Goal: Use online tool/utility: Utilize a website feature to perform a specific function

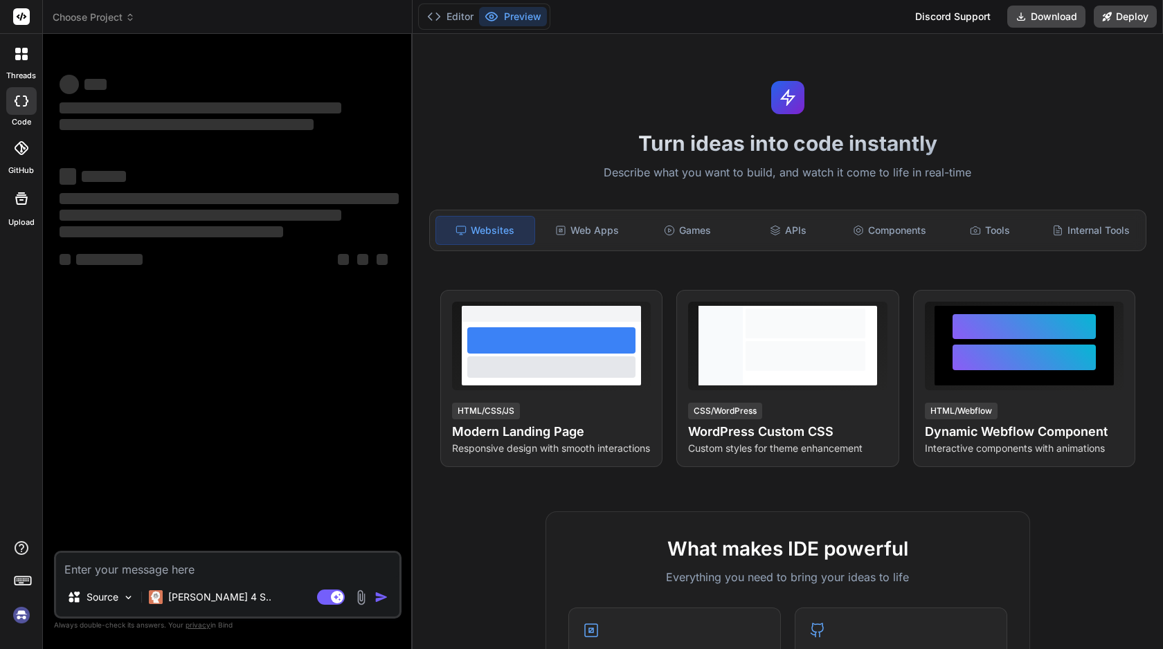
type textarea "x"
type textarea "B"
type textarea "x"
type textarea "Bu"
type textarea "x"
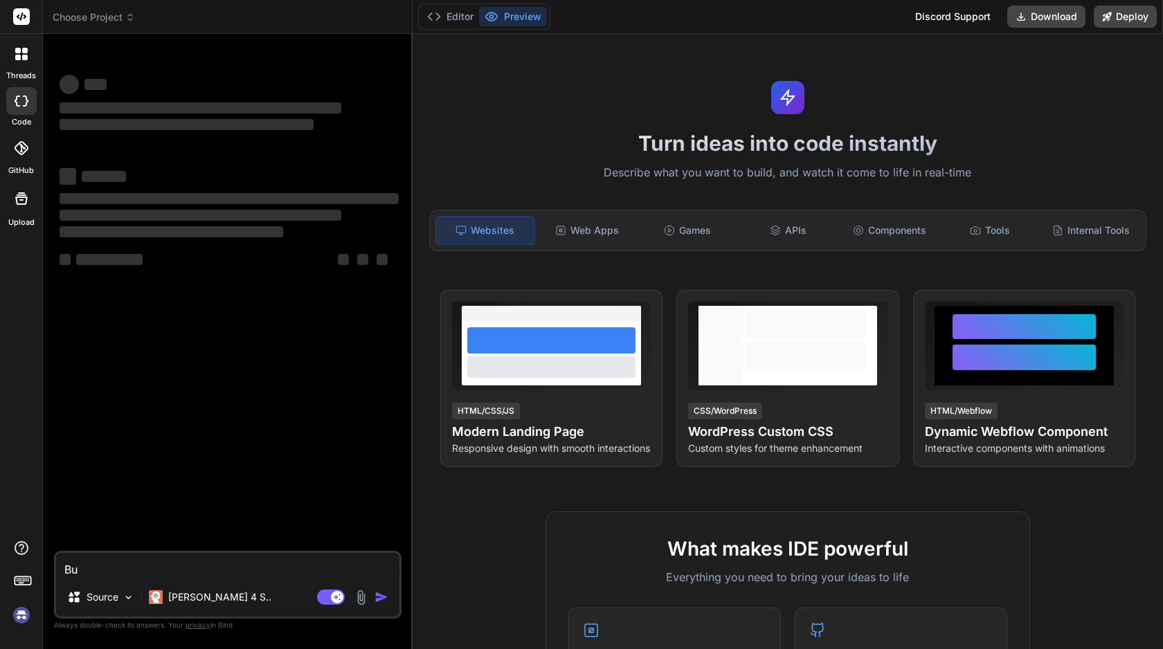
type textarea "[PERSON_NAME]"
type textarea "x"
type textarea "Buil"
type textarea "x"
type textarea "Build"
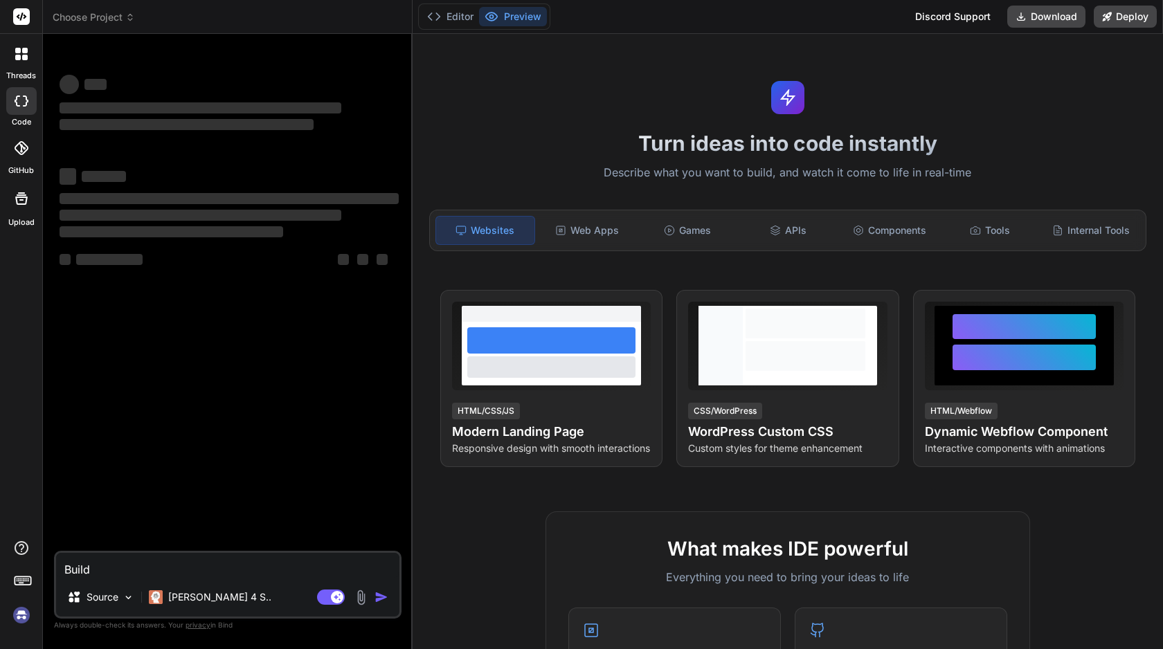
type textarea "x"
type textarea "Build"
type textarea "x"
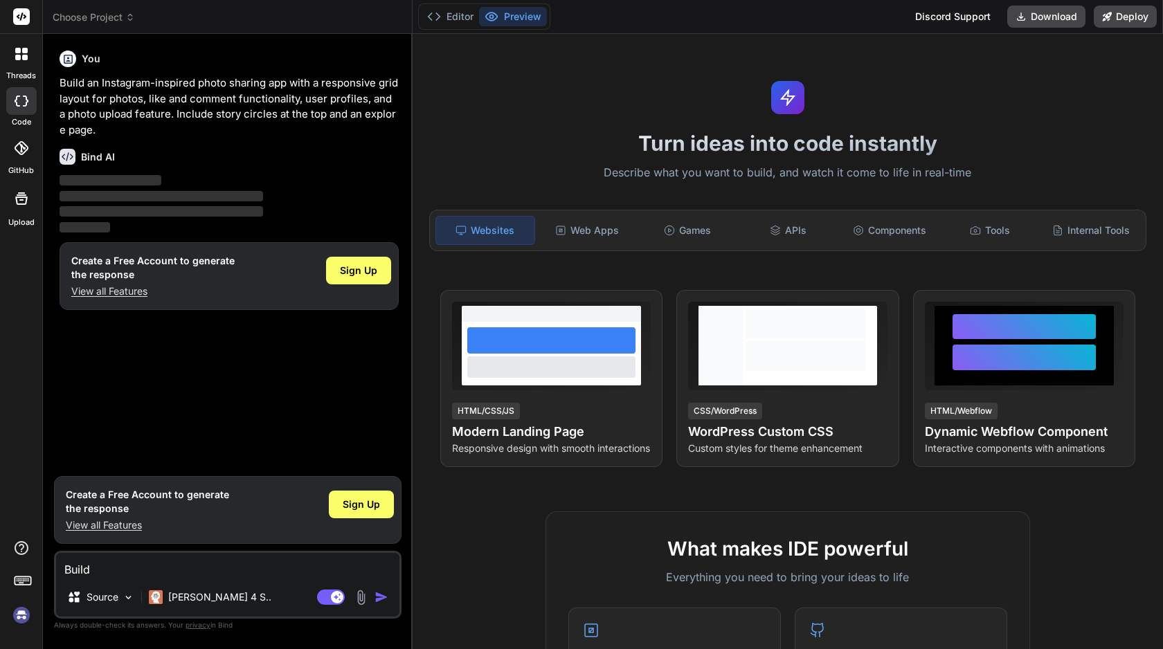
type textarea "Build a"
type textarea "x"
type textarea "Build an"
type textarea "x"
type textarea "Build an"
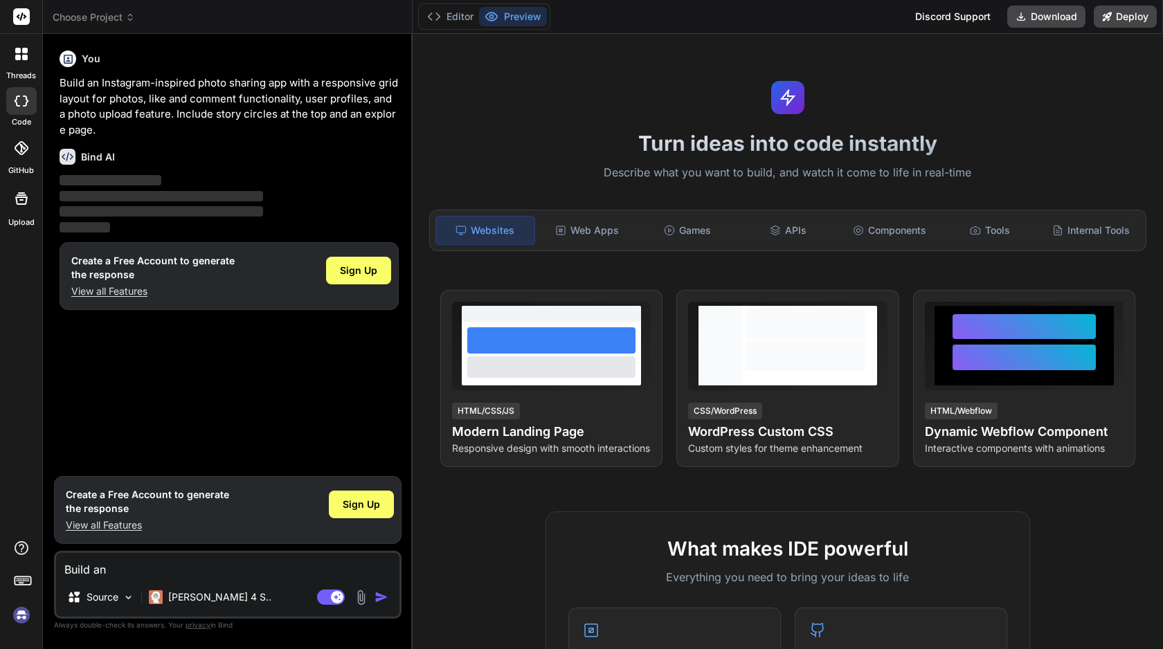
type textarea "x"
type textarea "Build an A"
type textarea "x"
type textarea "Build an An"
type textarea "x"
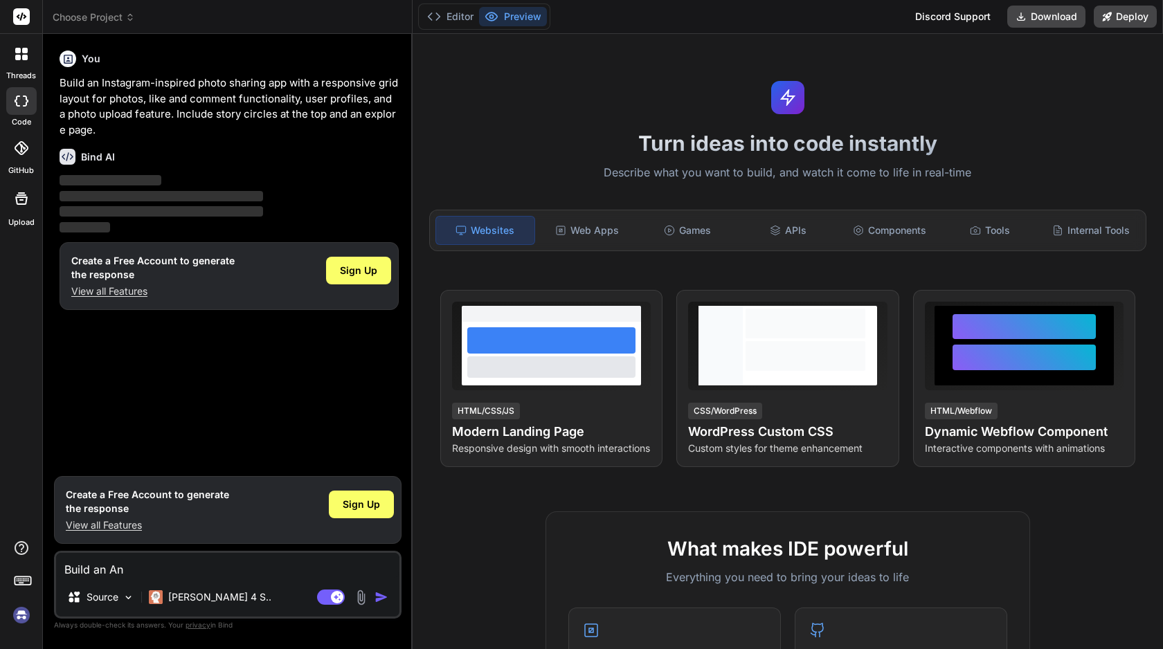
type textarea "Build an And"
type textarea "x"
type textarea "Build an Andr"
type textarea "x"
type textarea "Build an Andro"
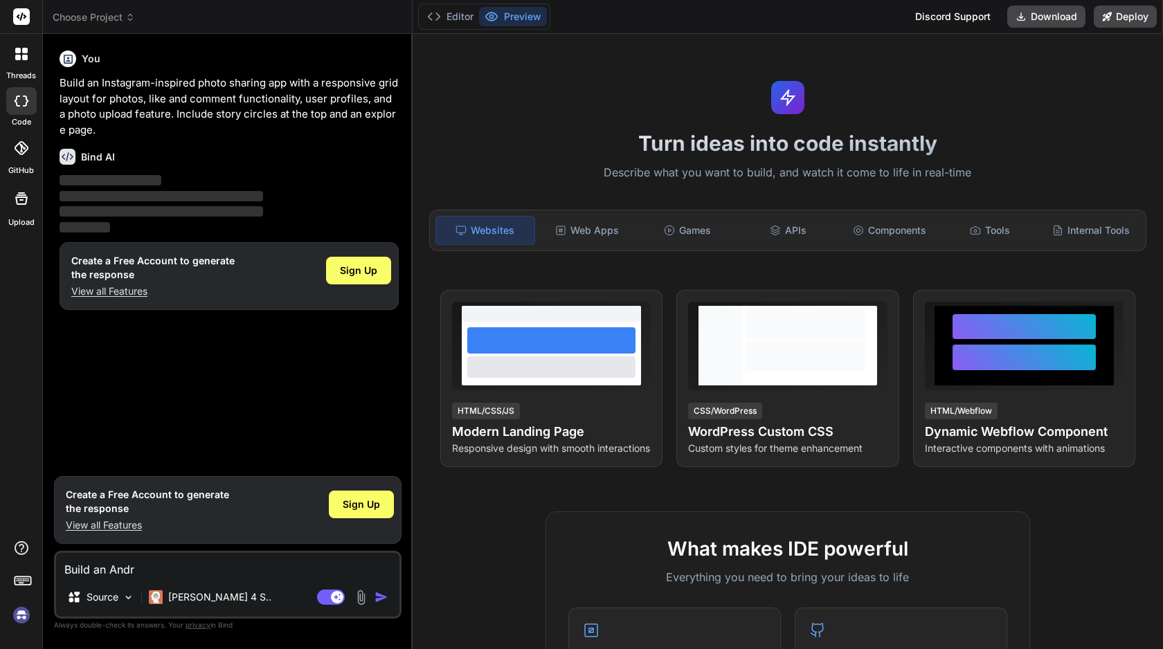
type textarea "x"
type textarea "Build an Androi"
type textarea "x"
type textarea "Build an Android"
type textarea "x"
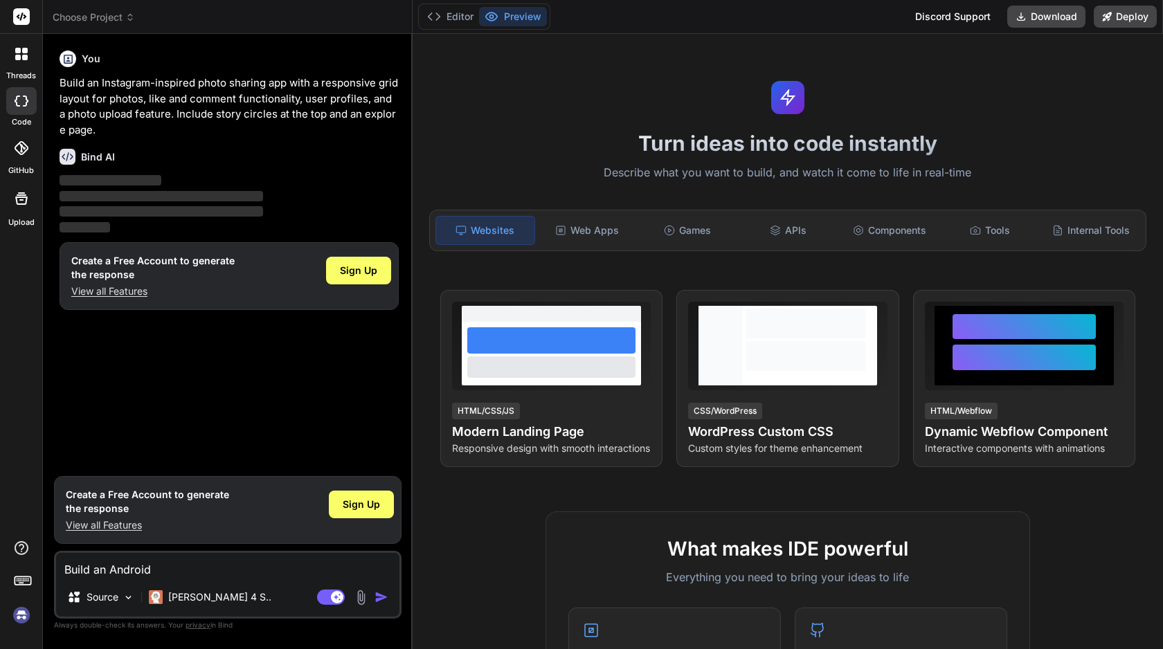
type textarea "Build an Android"
type textarea "x"
type textarea "Build an Android A"
type textarea "x"
type textarea "Build an Android Ap"
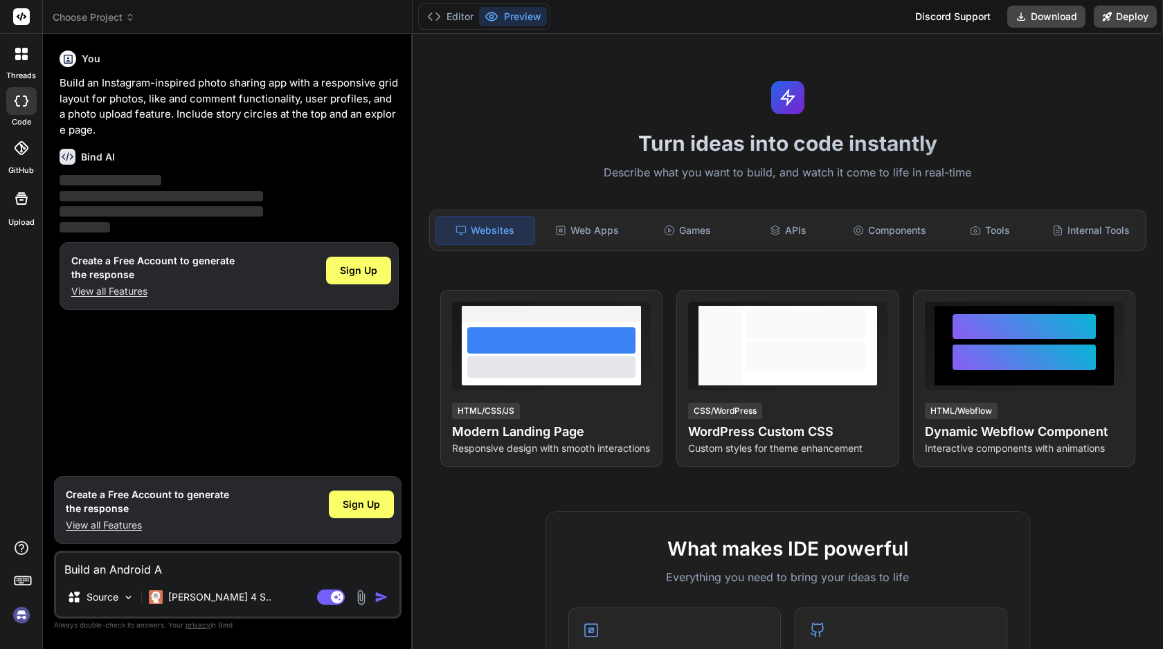
type textarea "x"
type textarea "Build an Android App"
type textarea "x"
type textarea "Build an Android App"
type textarea "x"
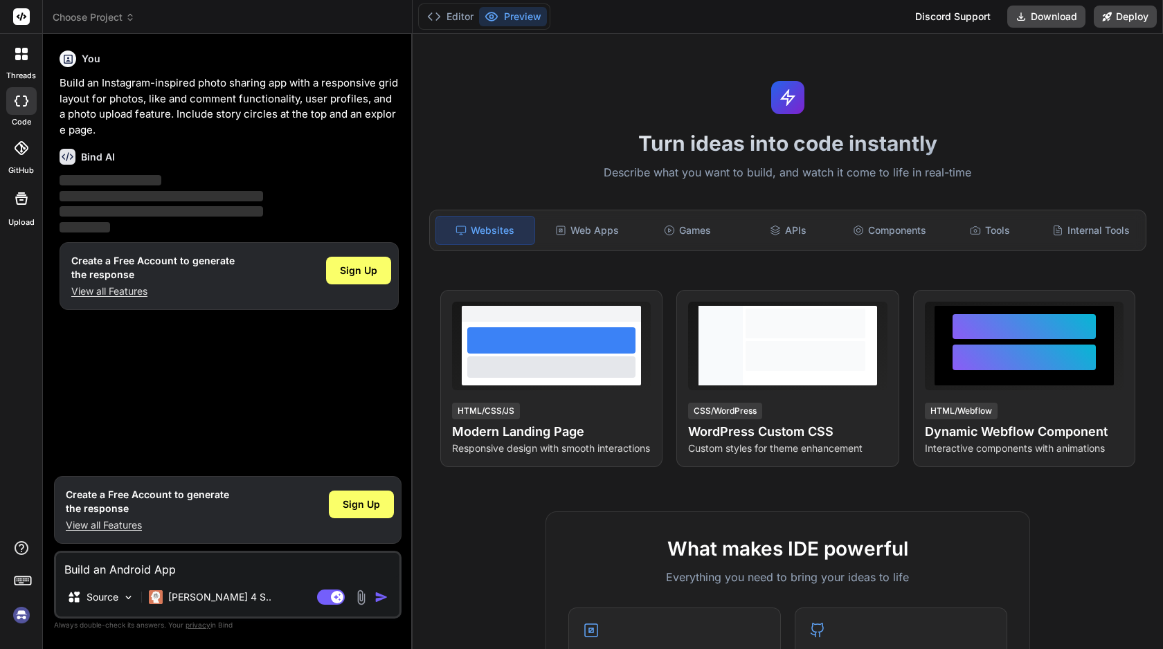
type textarea "Build an Android App t"
type textarea "x"
type textarea "Build an Android App to"
type textarea "x"
type textarea "Build an Android App to"
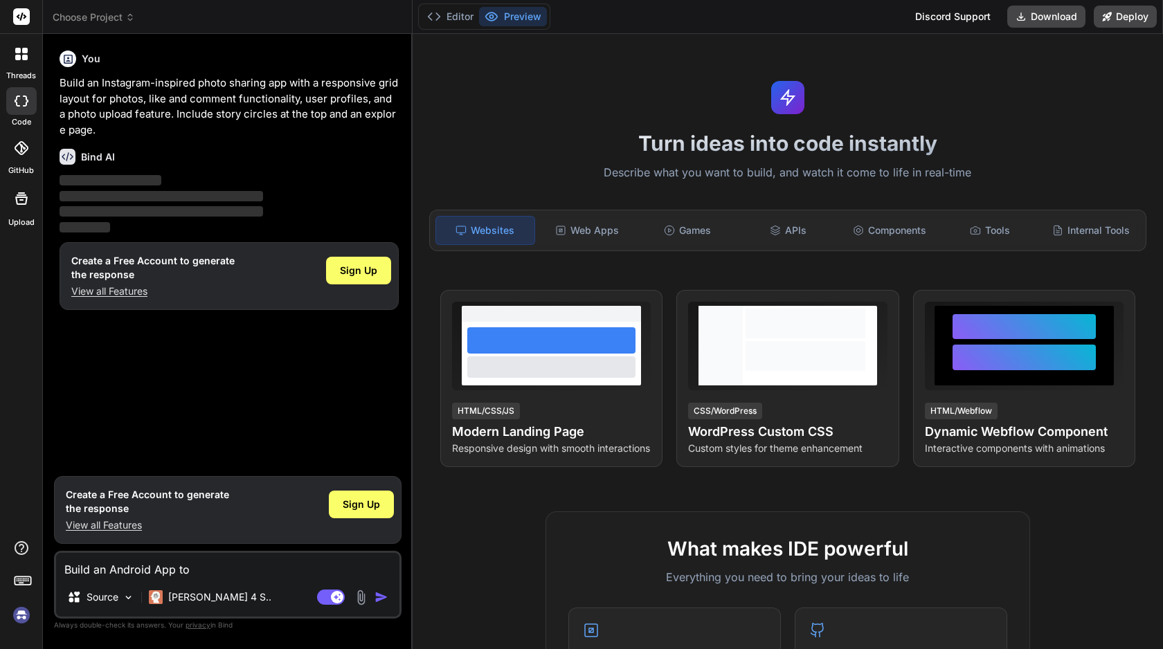
type textarea "x"
type textarea "Build an Android App to s"
type textarea "x"
type textarea "Build an Android App to sh"
type textarea "x"
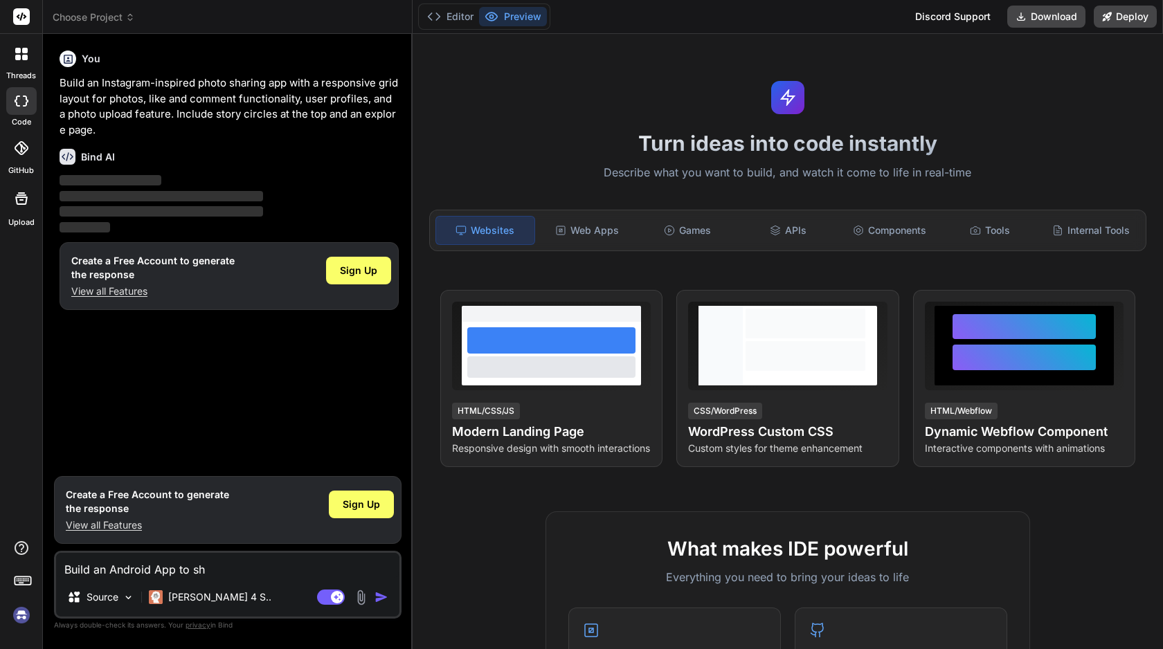
type textarea "Build an Android App to sho"
type textarea "x"
type textarea "Build an Android App to show"
type textarea "x"
type textarea "Build an Android App to show"
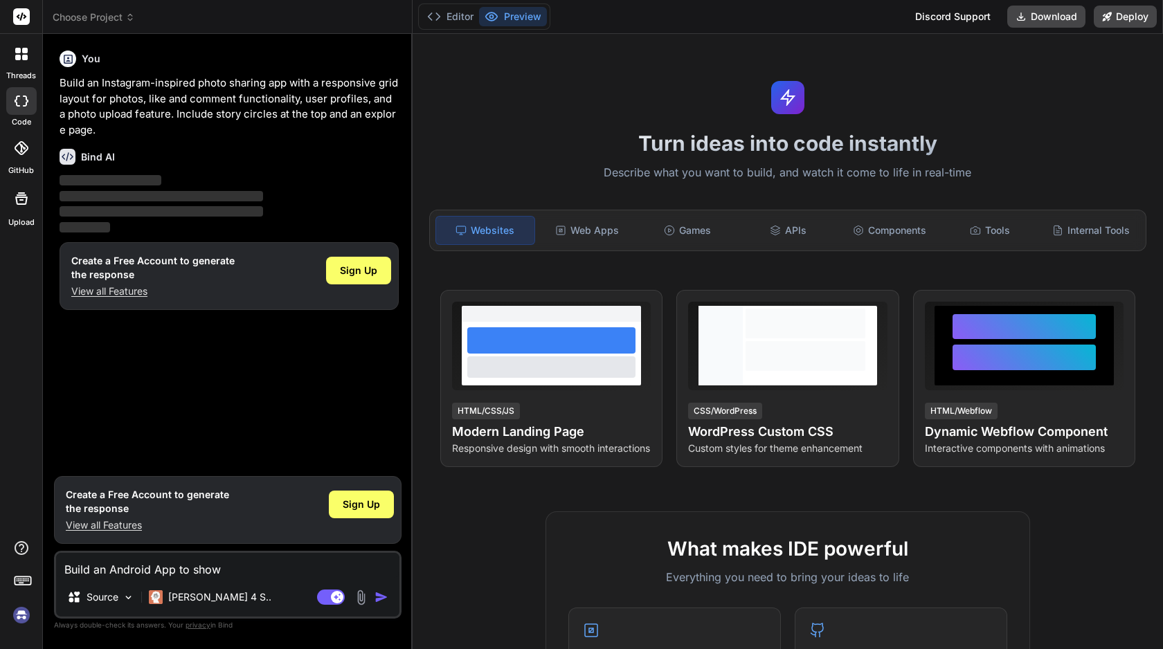
type textarea "x"
type textarea "Build an Android App to show t"
type textarea "x"
type textarea "Build an Android App to show th"
type textarea "x"
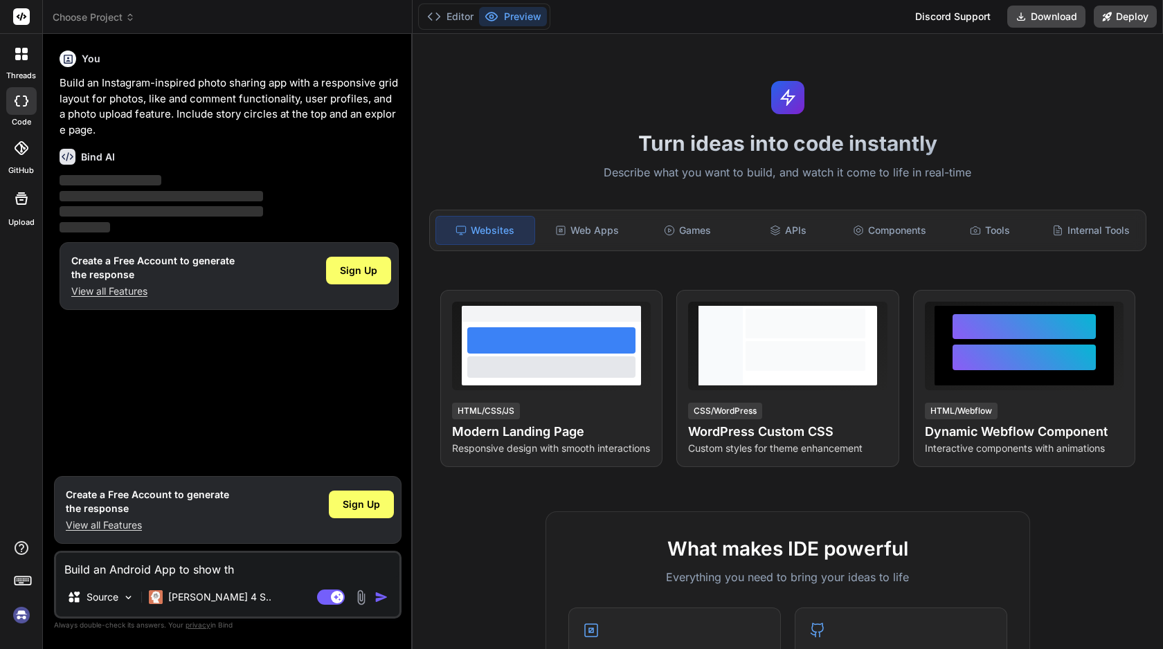
type textarea "Build an Android App to show the"
type textarea "x"
type textarea "Build an Android App to show the"
type textarea "x"
type textarea "Build an Android App to show the n"
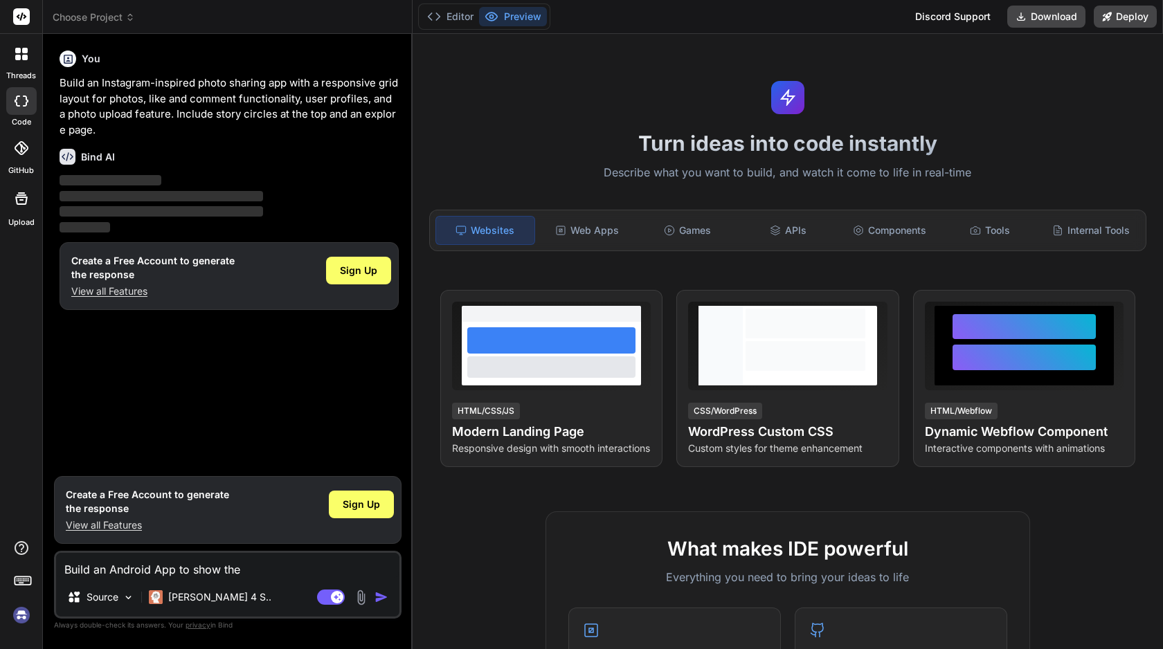
type textarea "x"
type textarea "Build an Android App to show the ne"
type textarea "x"
type textarea "Build an Android App to show the nea"
type textarea "x"
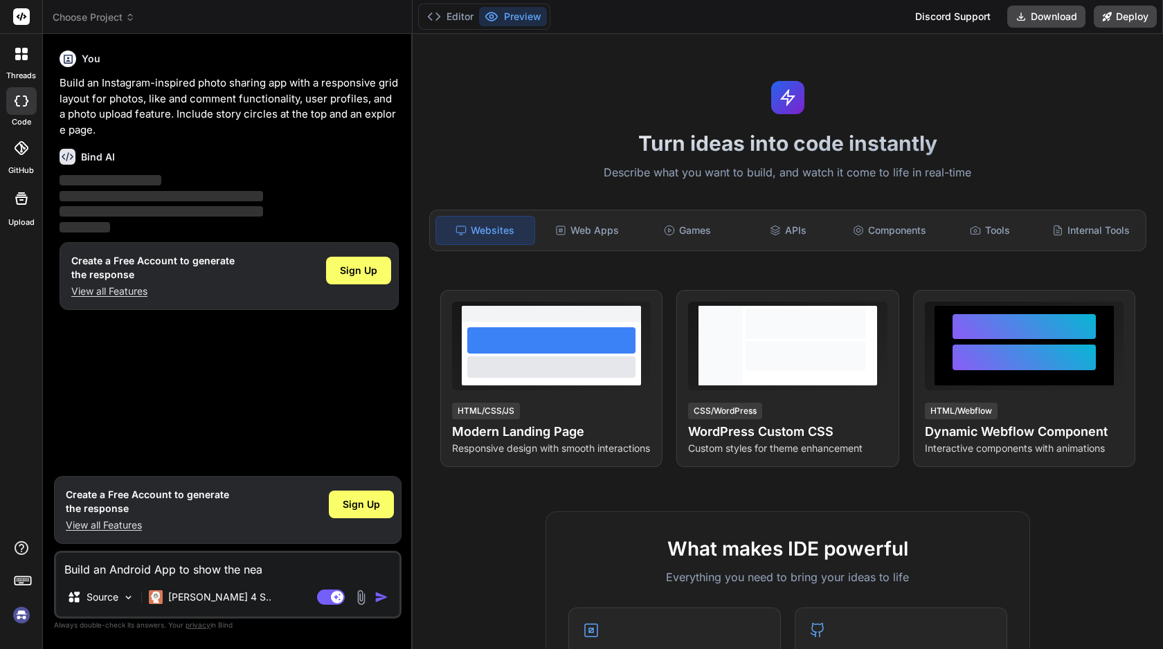
type textarea "Build an Android App to show the near"
type textarea "x"
type textarea "Build an Android App to show the nears"
type textarea "x"
type textarea "Build an Android App to show the nearst"
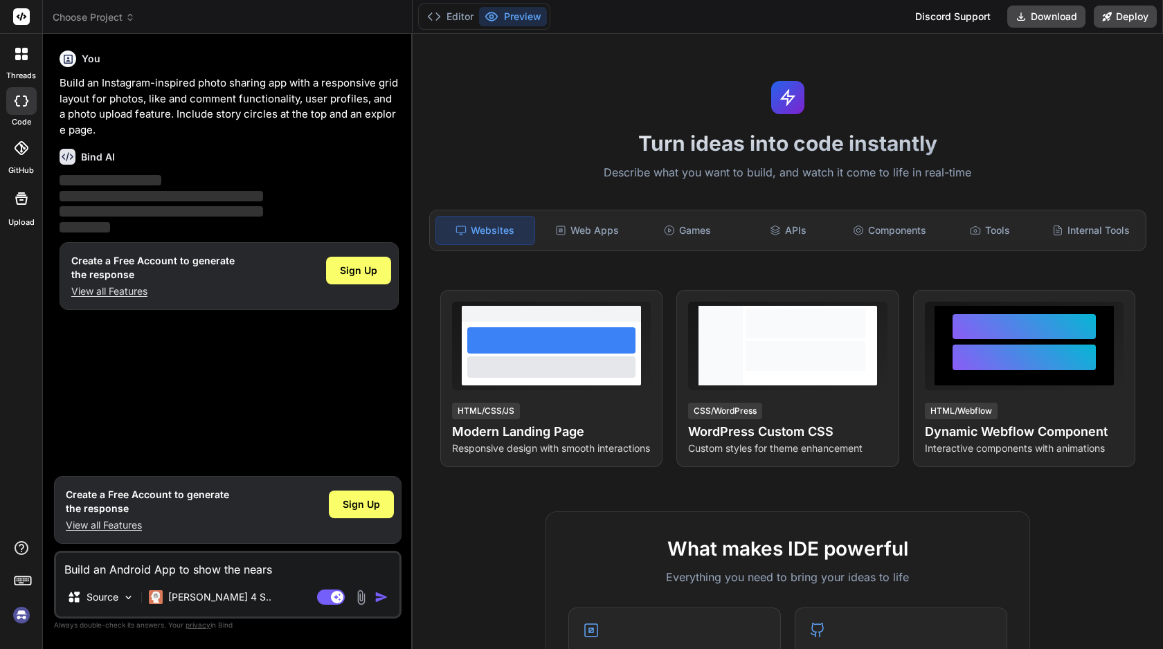
type textarea "x"
type textarea "Build an Android App to show the nearst"
type textarea "x"
type textarea "Build an Android App to show the nearst b"
type textarea "x"
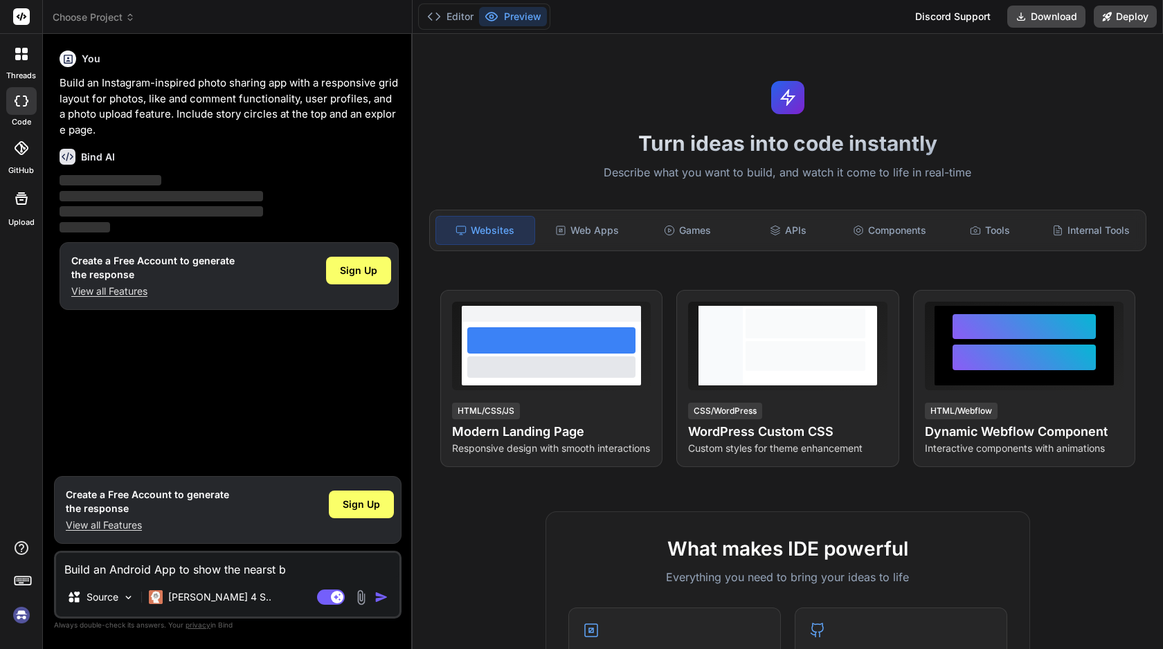
type textarea "Build an Android App to show the nearst bu"
type textarea "x"
type textarea "Build an Android App to show the nearst bus"
type textarea "x"
type textarea "Build an Android App to show the nearst busi"
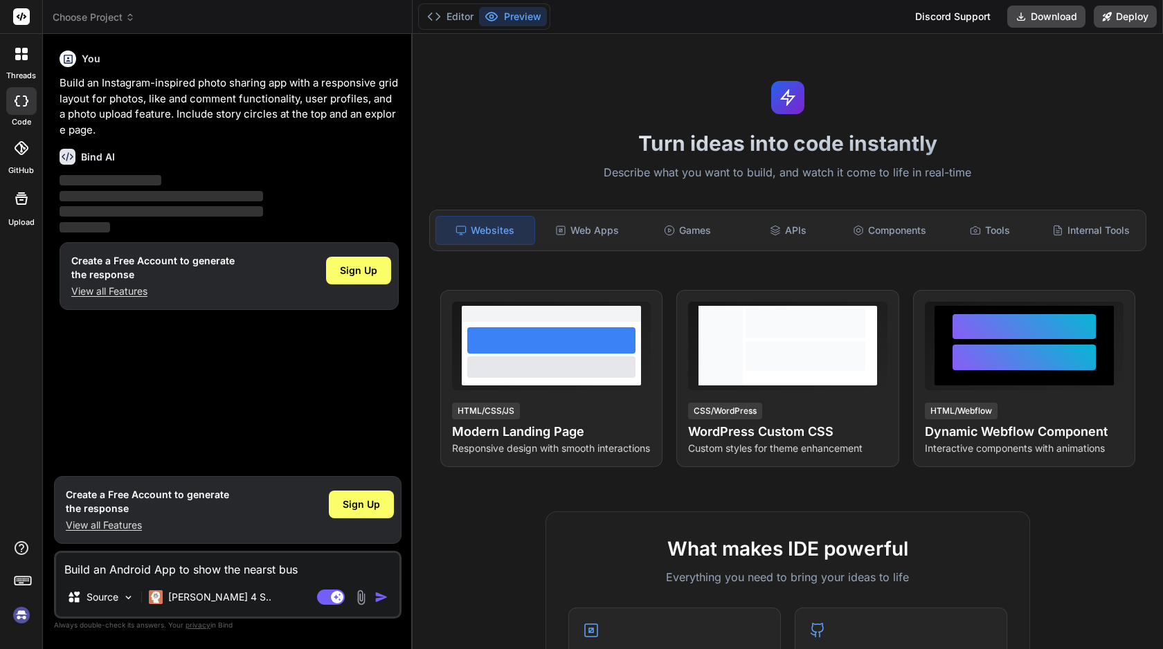
type textarea "x"
type textarea "Build an Android App to show the nearst busin"
type textarea "x"
type textarea "Build an Android App to show the nearst busine"
type textarea "x"
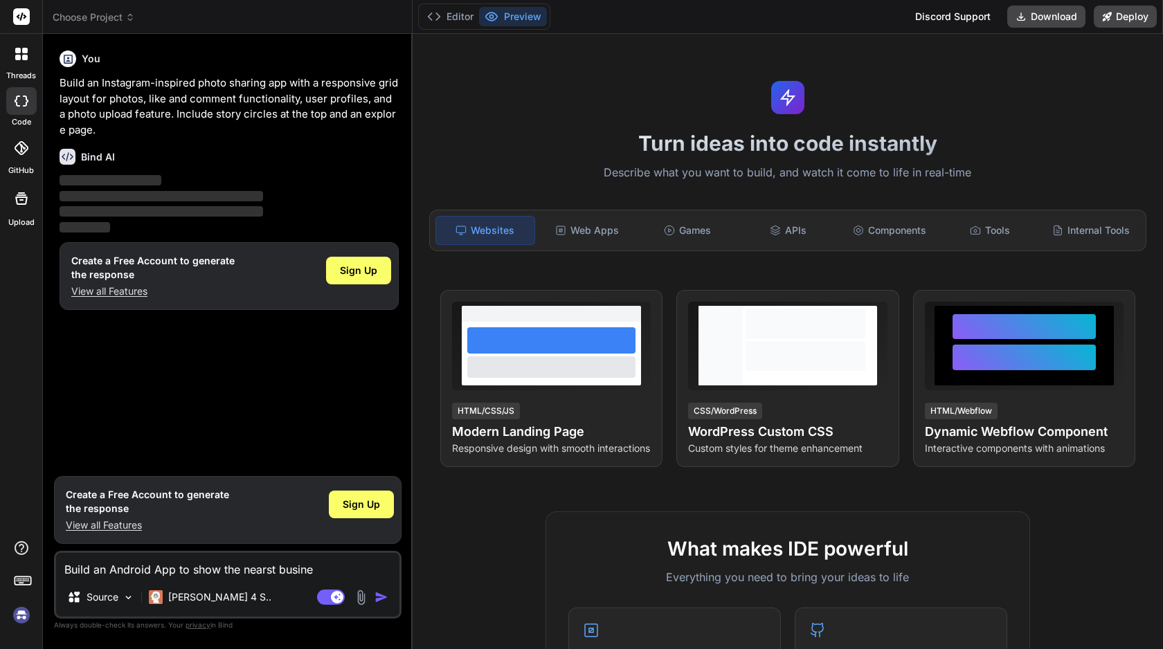
type textarea "Build an Android App to show the nearst busines"
type textarea "x"
type textarea "Build an Android App to show the nearst business"
type textarea "x"
type textarea "Build an Android App to show the nearst businesse"
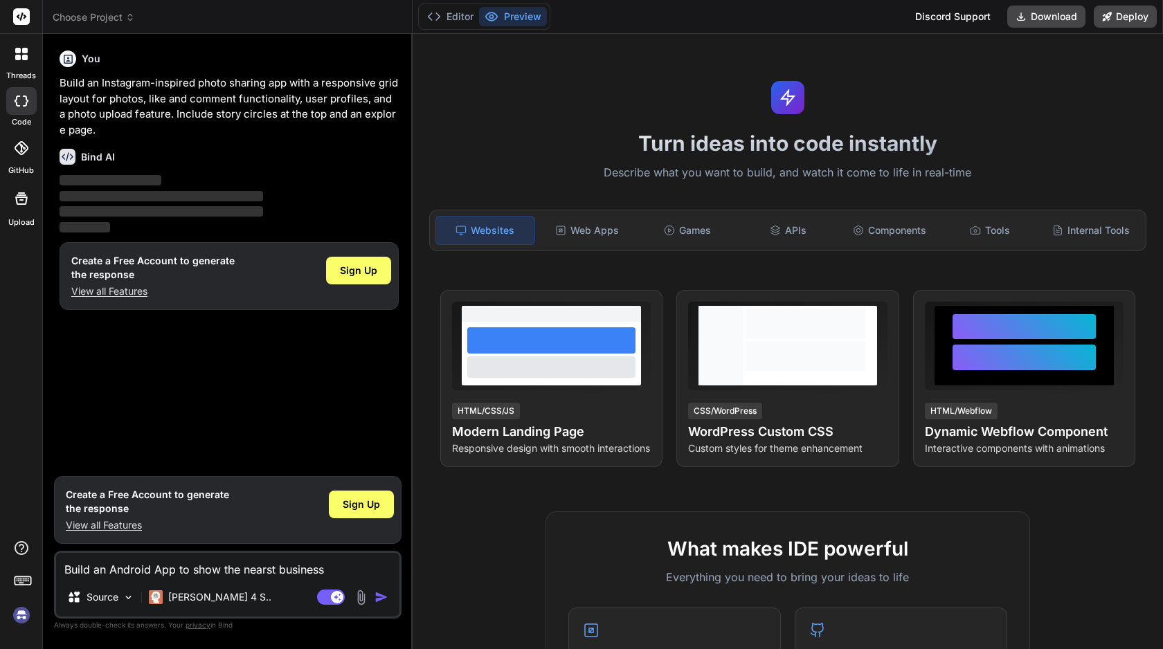
type textarea "x"
type textarea "Build an Android App to show the nearst businesses"
type textarea "x"
type textarea "Build an Android App to show the nearst businesses"
type textarea "x"
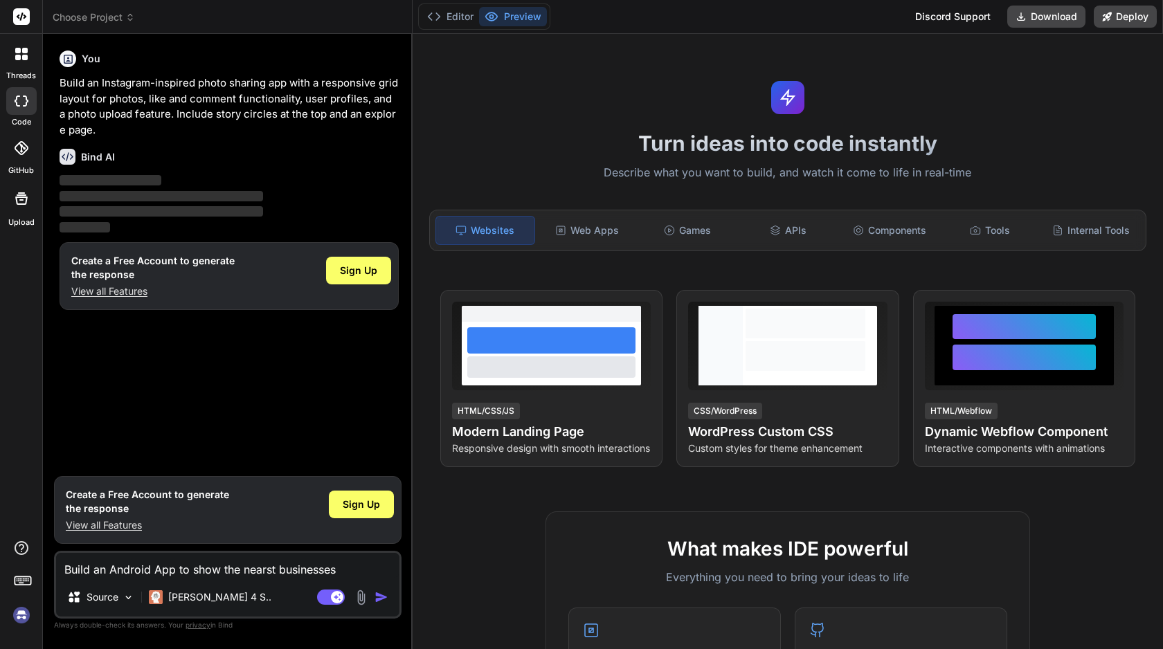
type textarea "Build an Android App to show the nearst businesses f"
type textarea "x"
type textarea "Build an Android App to show the nearst businesses fr"
type textarea "x"
type textarea "Build an Android App to show the nearst businesses fro"
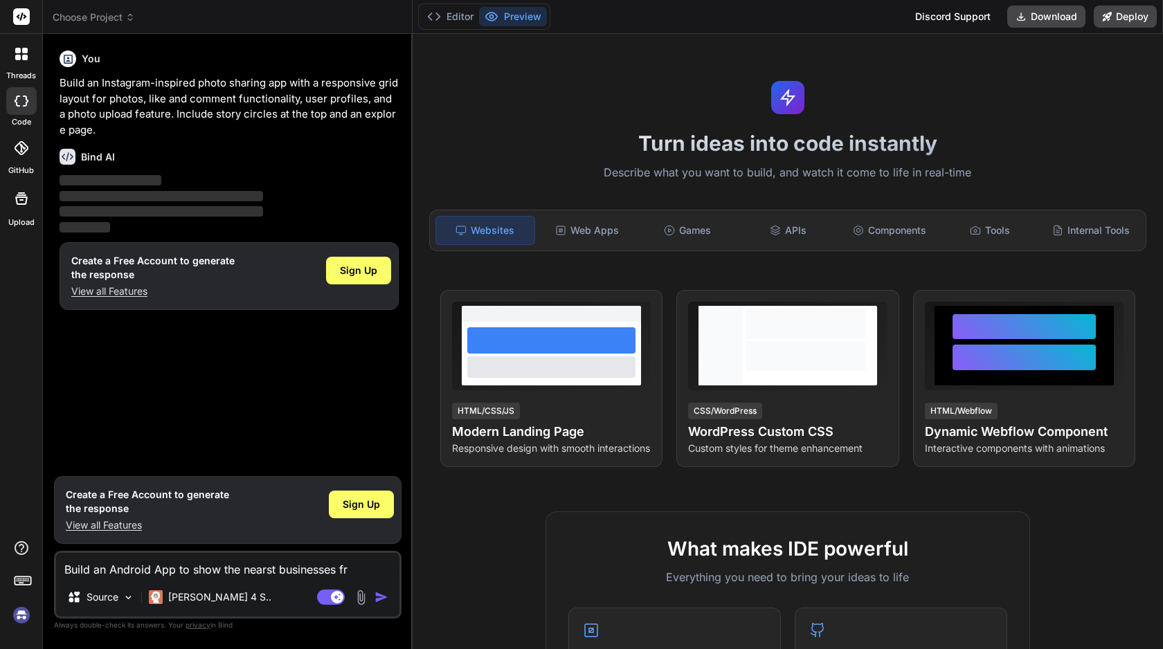
type textarea "x"
type textarea "Build an Android App to show the nearst businesses from"
type textarea "x"
type textarea "Build an Android App to show the nearst businesses from"
type textarea "x"
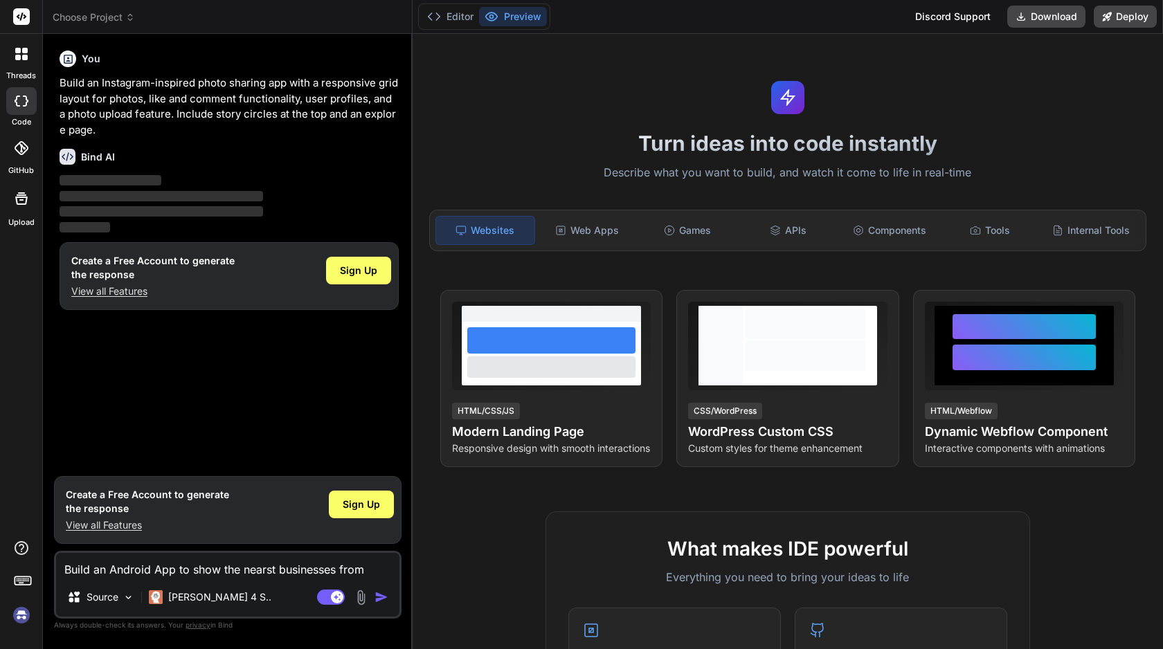
type textarea "Build an Android App to show the nearst businesses from m"
type textarea "x"
type textarea "Build an Android App to show the nearst businesses from my"
type textarea "x"
type textarea "Build an Android App to show the nearst businesses from my"
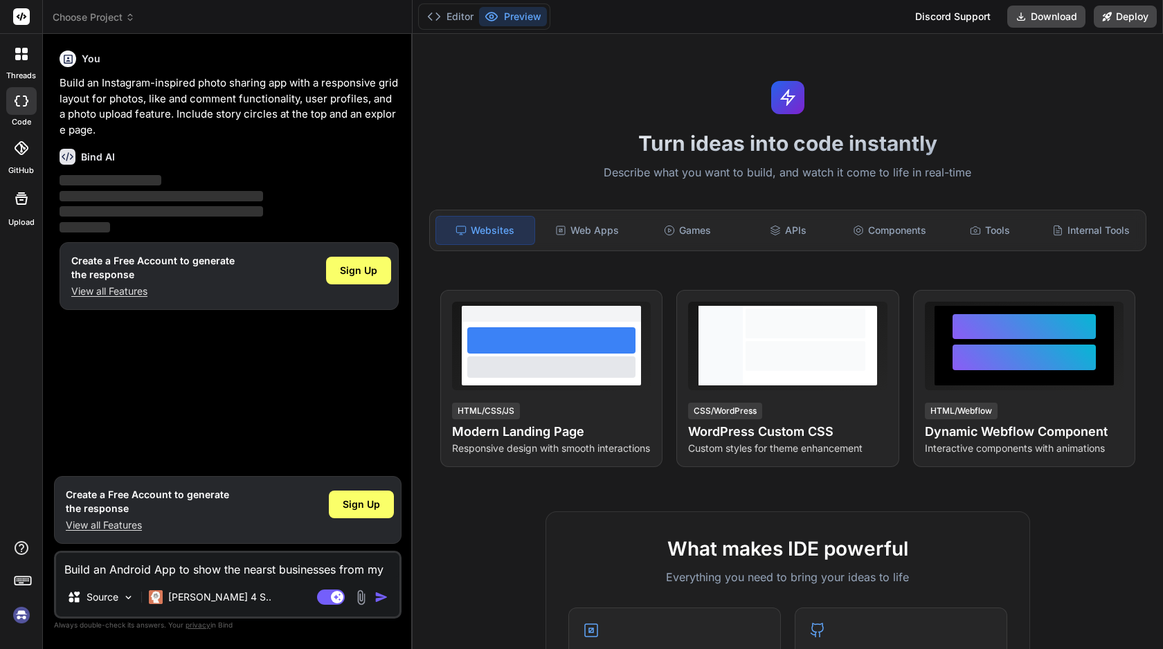
type textarea "x"
type textarea "Build an Android App to show the nearst businesses from my X"
type textarea "x"
type textarea "Build an Android App to show the nearst businesses from my XM"
type textarea "x"
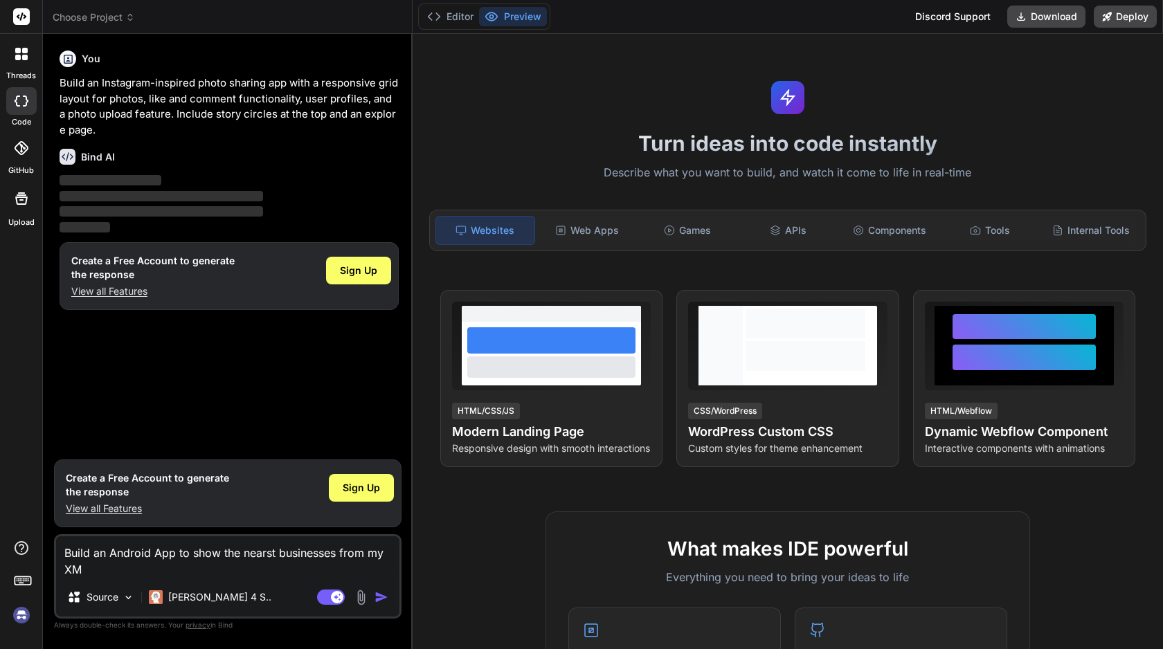
type textarea "Build an Android App to show the nearst businesses from my XML"
type textarea "x"
type textarea "Build an Android App to show the nearst businesses from my XML"
type textarea "x"
type textarea "Build an Android App to show the nearst businesses from my XML f"
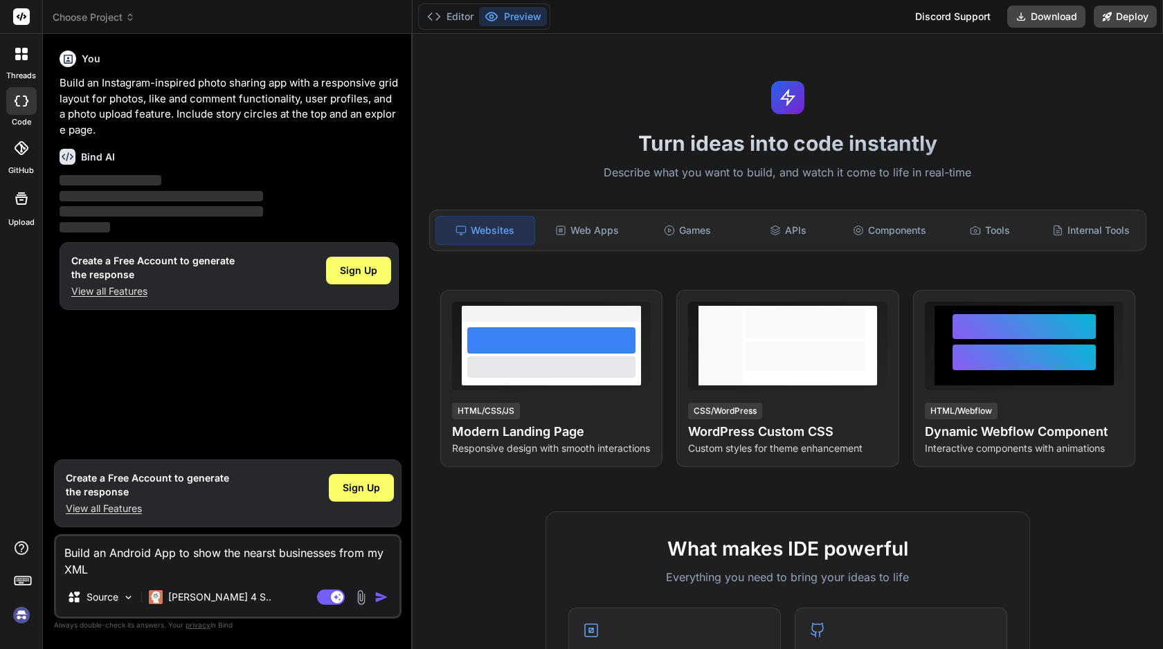
type textarea "x"
type textarea "Build an Android App to show the nearst businesses from my XML fe"
type textarea "x"
type textarea "Build an Android App to show the nearst businesses from my XML fee"
type textarea "x"
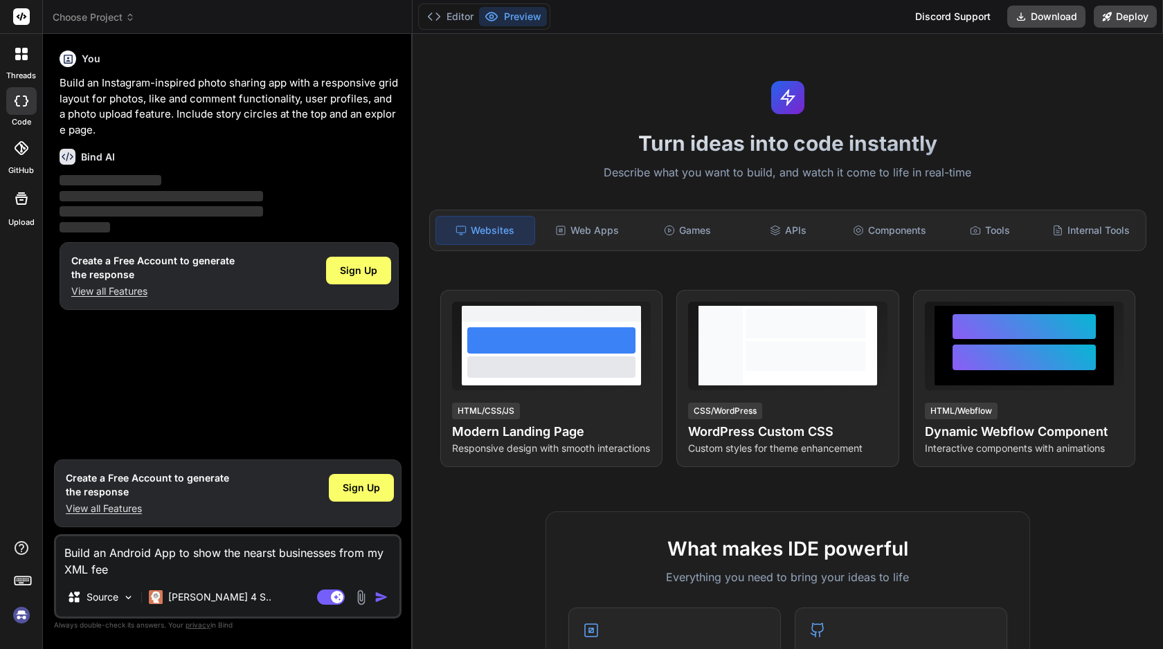
type textarea "Build an Android App to show the nearst businesses from my XML feed"
type textarea "x"
type textarea "Build an Android App to show the nearst businesses from my XML feed"
click at [379, 596] on img "button" at bounding box center [381, 597] width 14 height 14
click at [458, 17] on button "Editor" at bounding box center [449, 16] width 57 height 19
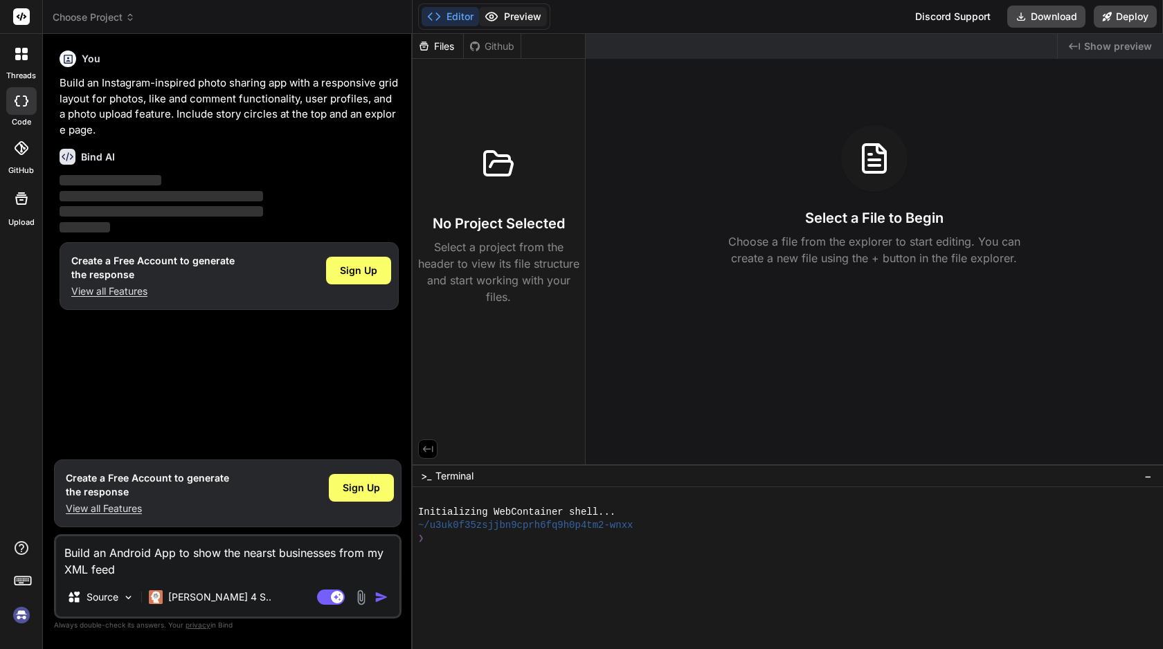
click at [512, 15] on button "Preview" at bounding box center [513, 16] width 68 height 19
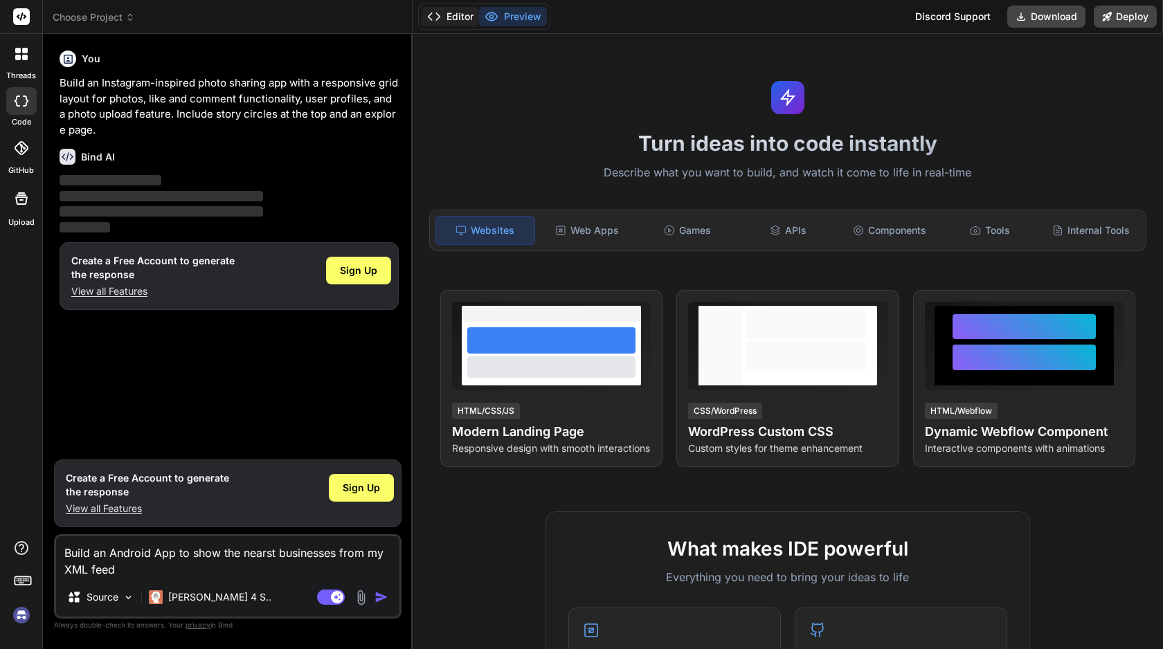
click at [464, 13] on button "Editor" at bounding box center [449, 16] width 57 height 19
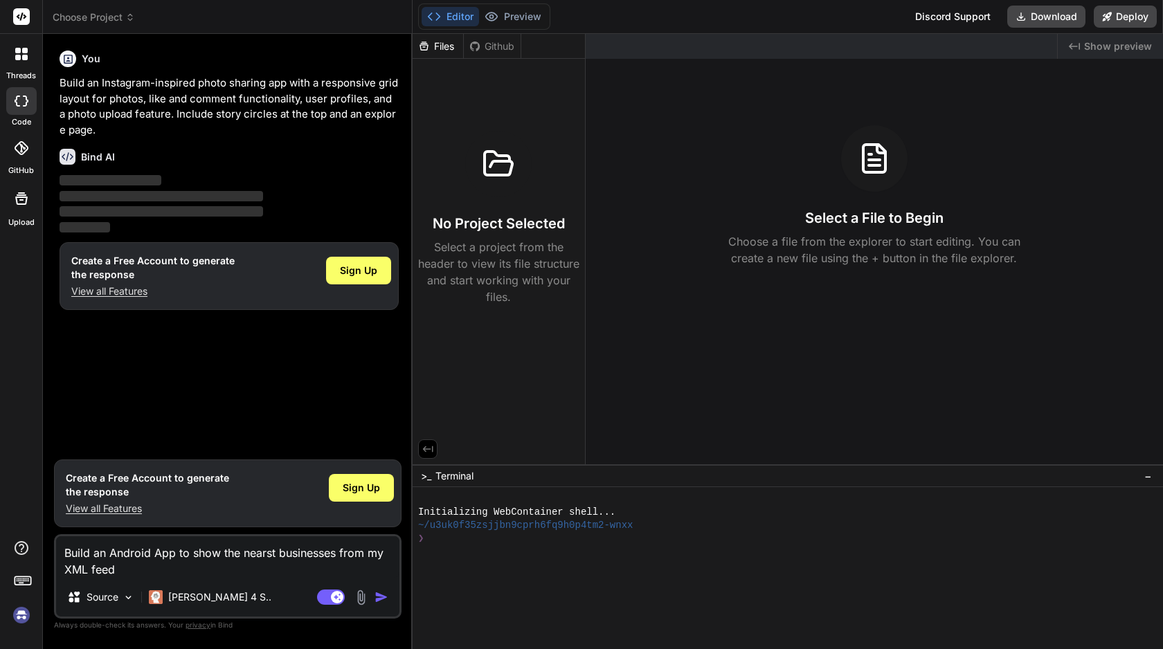
click at [107, 187] on p "‌" at bounding box center [229, 181] width 339 height 16
click at [532, 546] on div at bounding box center [779, 551] width 723 height 13
click at [458, 476] on span "Terminal" at bounding box center [454, 476] width 38 height 14
